Goal: Entertainment & Leisure: Consume media (video, audio)

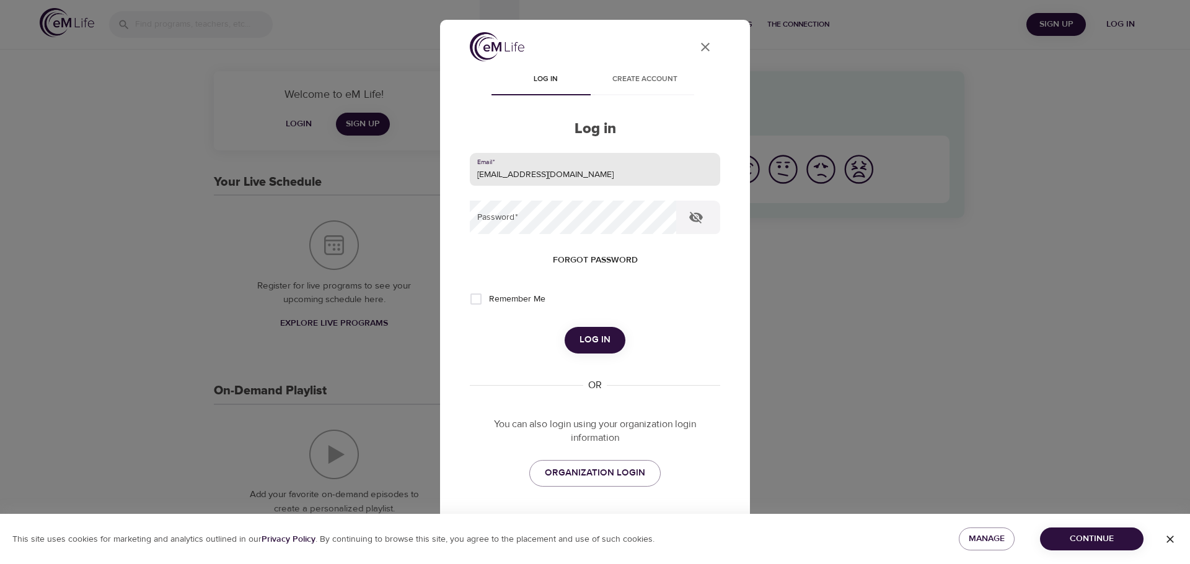
type input "jdamaris@intactinsurance.com"
click at [564, 327] on button "Log in" at bounding box center [594, 340] width 61 height 26
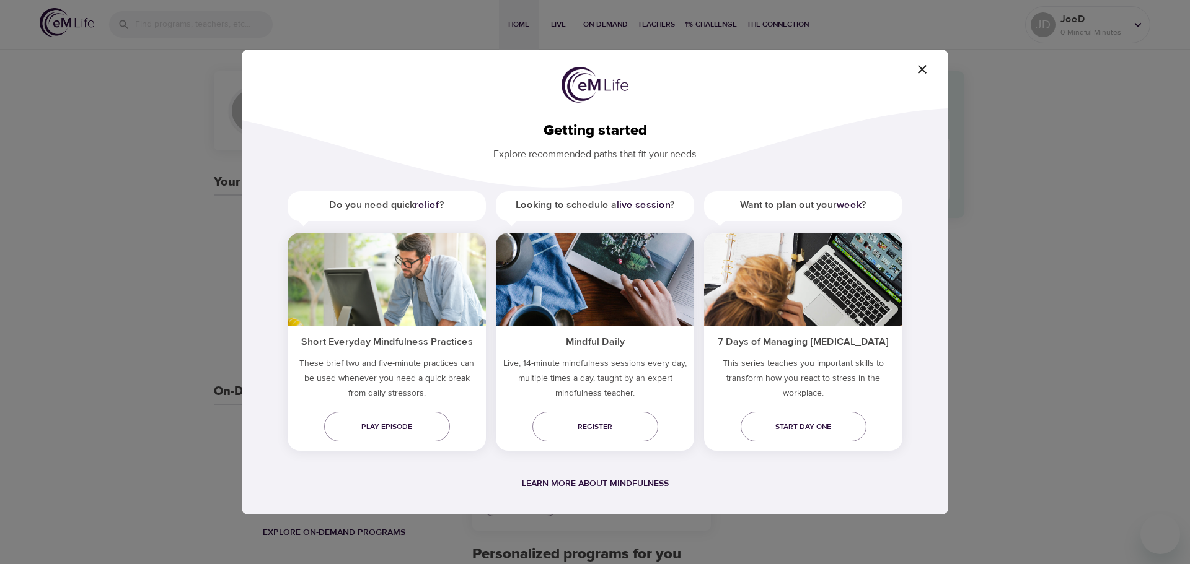
click at [923, 64] on icon "button" at bounding box center [921, 69] width 15 height 15
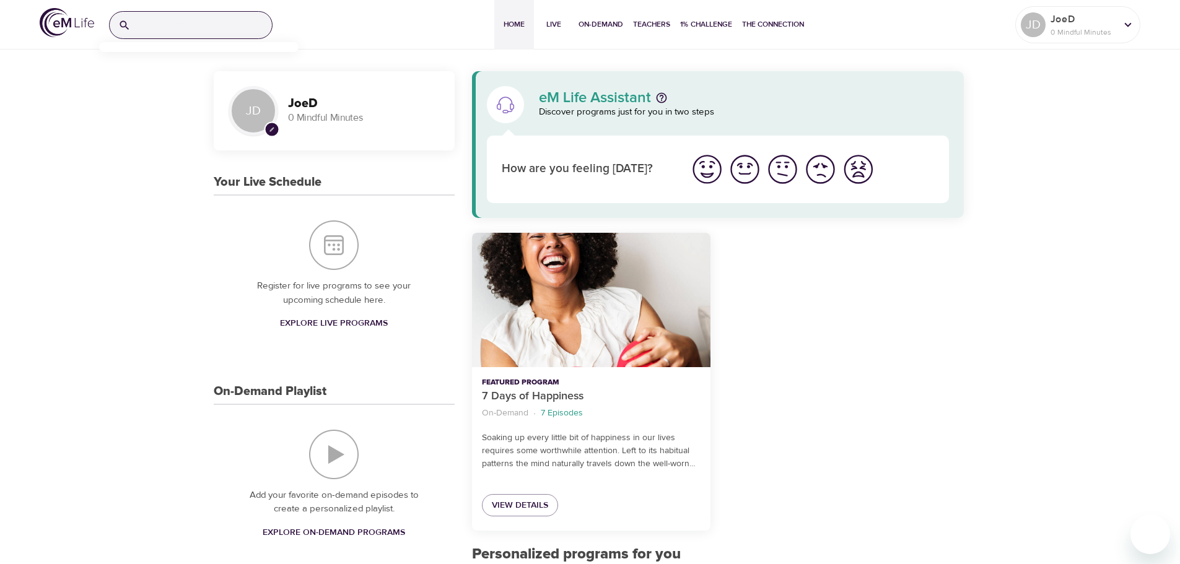
click at [182, 22] on input "search" at bounding box center [204, 25] width 136 height 27
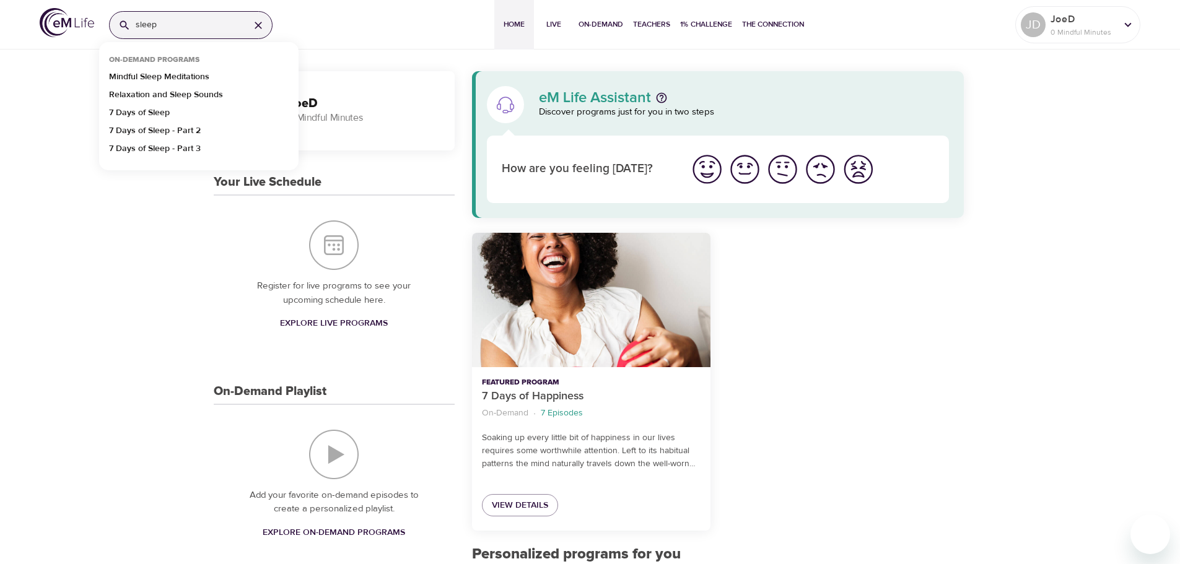
type input "sleep"
click at [167, 96] on p "Relaxation and Sleep Sounds" at bounding box center [166, 98] width 114 height 18
